Goal: Task Accomplishment & Management: Complete application form

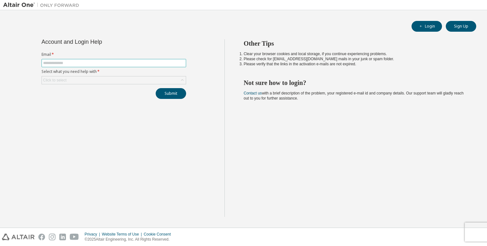
click at [81, 62] on input "text" at bounding box center [113, 63] width 141 height 5
click at [88, 63] on input "text" at bounding box center [113, 63] width 141 height 5
type input "**********"
click at [71, 80] on div "Click to select" at bounding box center [114, 80] width 144 height 8
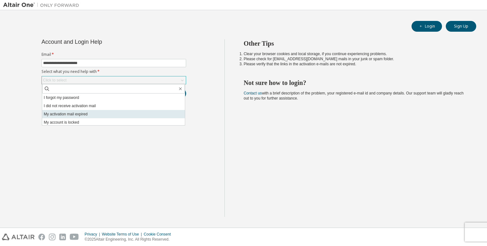
click at [97, 113] on li "My activation mail expired" at bounding box center [113, 114] width 143 height 8
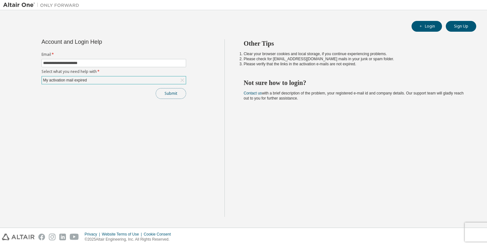
click at [166, 94] on button "Submit" at bounding box center [171, 93] width 30 height 11
click at [166, 82] on div "My activation mail expired" at bounding box center [114, 80] width 144 height 8
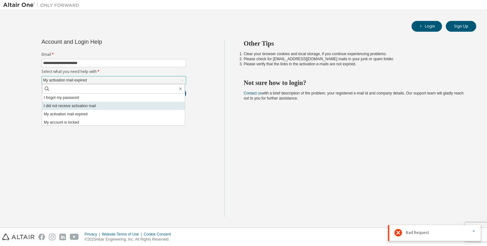
click at [146, 106] on li "I did not receive activation mail" at bounding box center [113, 106] width 143 height 8
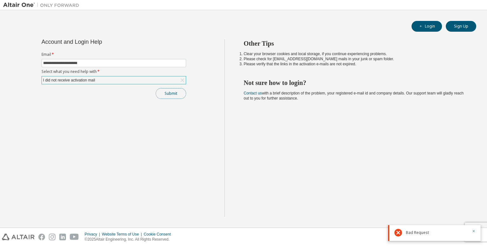
click at [174, 90] on button "Submit" at bounding box center [171, 93] width 30 height 11
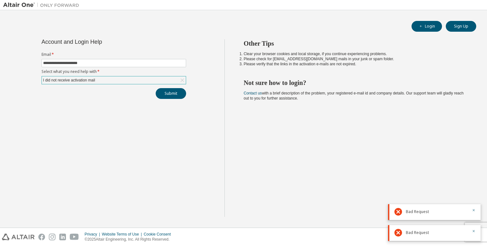
click at [128, 79] on div "I did not receive activation mail" at bounding box center [114, 80] width 144 height 8
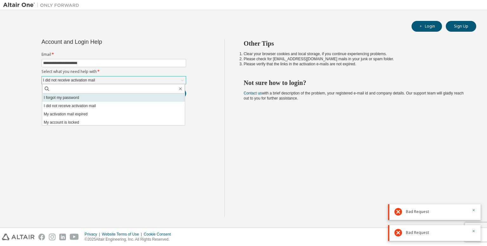
click at [118, 97] on li "I forgot my password" at bounding box center [113, 98] width 143 height 8
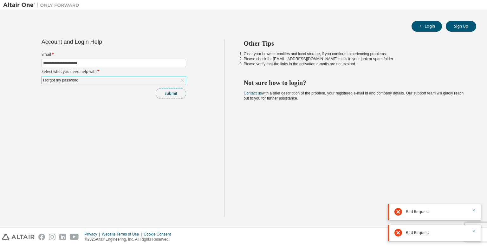
click at [172, 93] on button "Submit" at bounding box center [171, 93] width 30 height 11
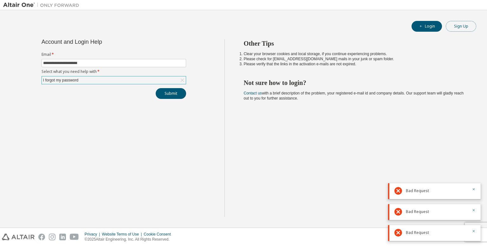
click at [452, 26] on button "Sign Up" at bounding box center [461, 26] width 30 height 11
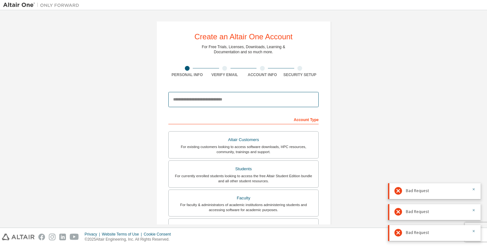
click at [191, 95] on input "email" at bounding box center [243, 99] width 150 height 15
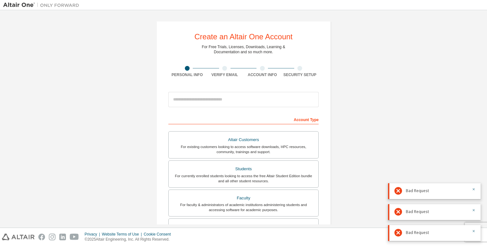
click at [390, 87] on div "Create an Altair One Account For Free Trials, Licenses, Downloads, Learning & D…" at bounding box center [243, 181] width 481 height 336
